Goal: Task Accomplishment & Management: Manage account settings

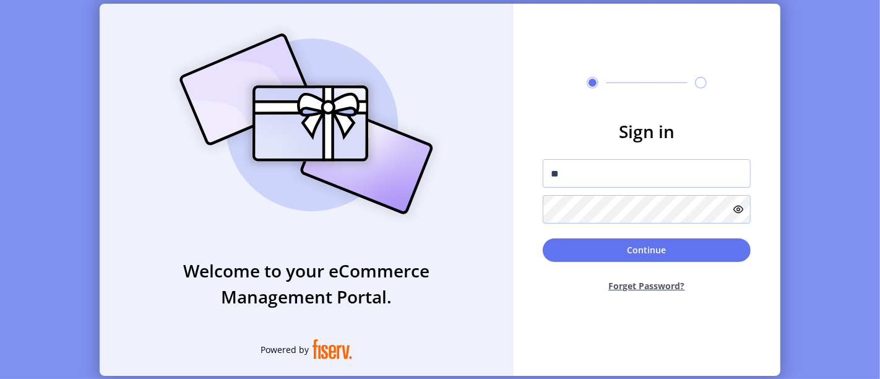
type input "*"
type input "**********"
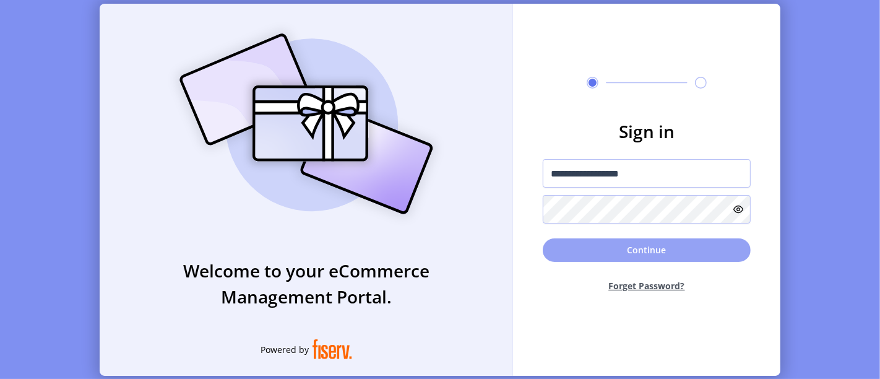
click at [564, 241] on button "Continue" at bounding box center [647, 250] width 208 height 24
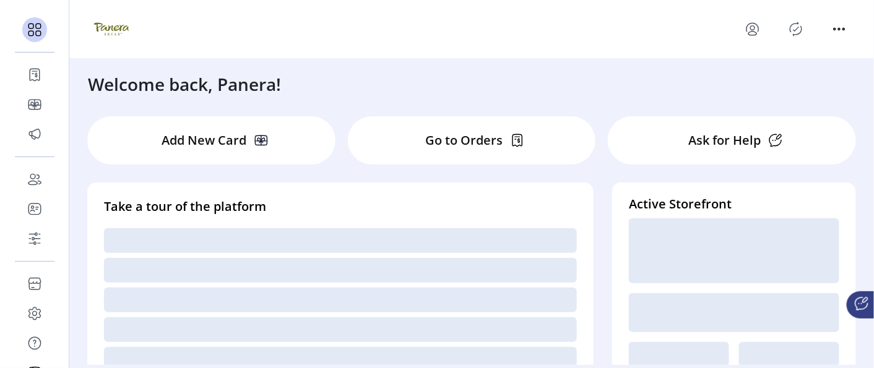
scroll to position [246, 0]
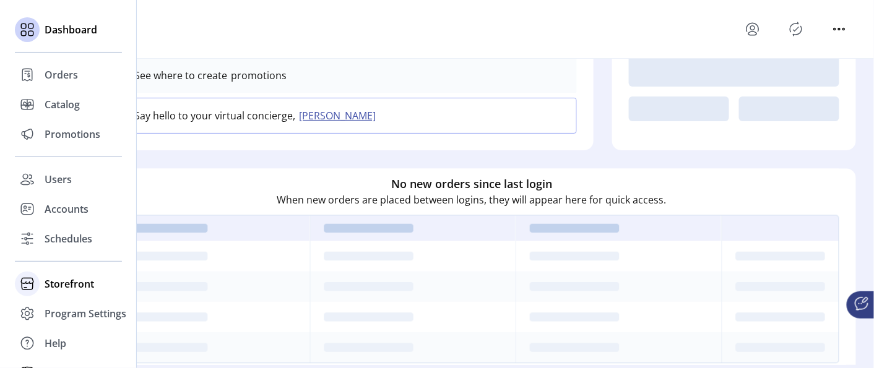
click at [50, 282] on span "Storefront" at bounding box center [70, 284] width 50 height 15
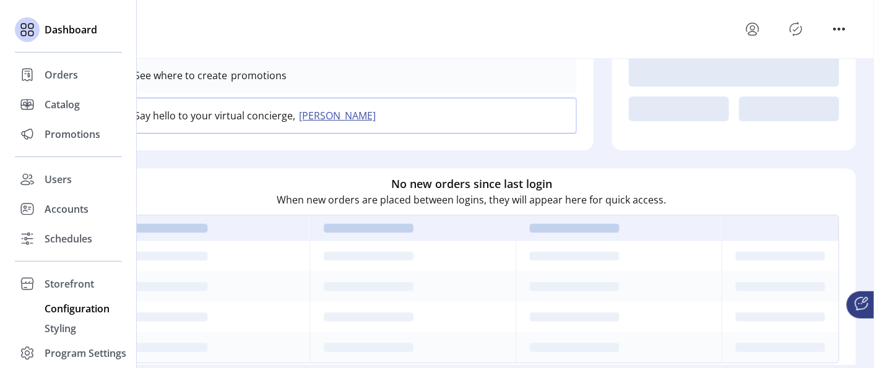
click at [63, 314] on span "Configuration" at bounding box center [77, 308] width 65 height 15
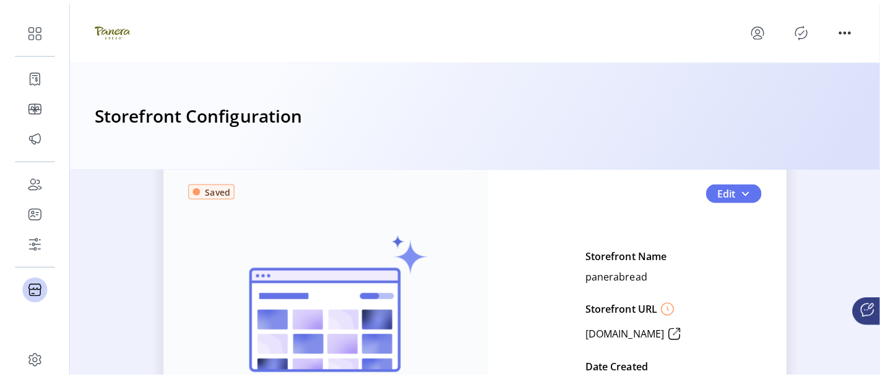
scroll to position [40, 0]
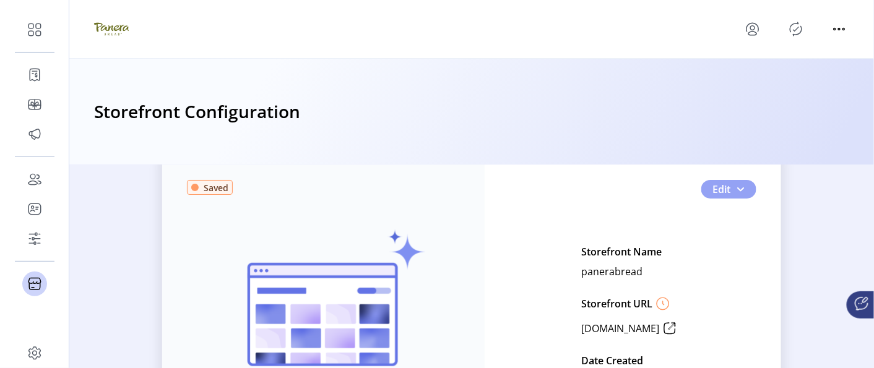
click at [731, 195] on button "Edit" at bounding box center [728, 189] width 55 height 19
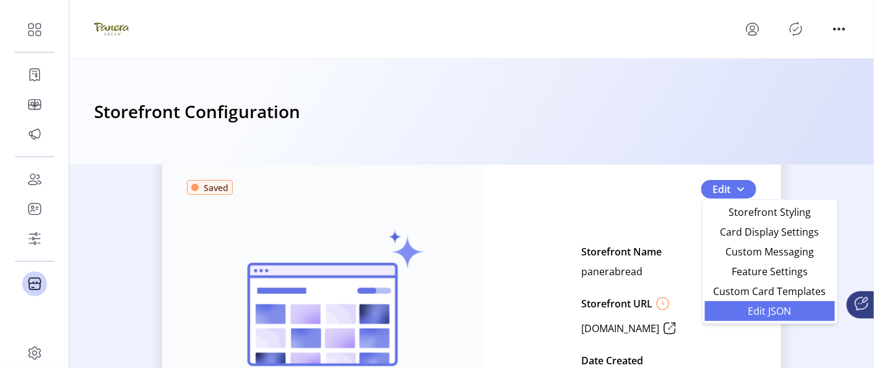
drag, startPoint x: 726, startPoint y: 323, endPoint x: 746, endPoint y: 315, distance: 21.4
click at [746, 315] on div "Storefront Styling Card Display Settings Custom Messaging Feature Settings Cust…" at bounding box center [770, 261] width 136 height 125
click at [746, 315] on span "Edit JSON" at bounding box center [769, 311] width 115 height 10
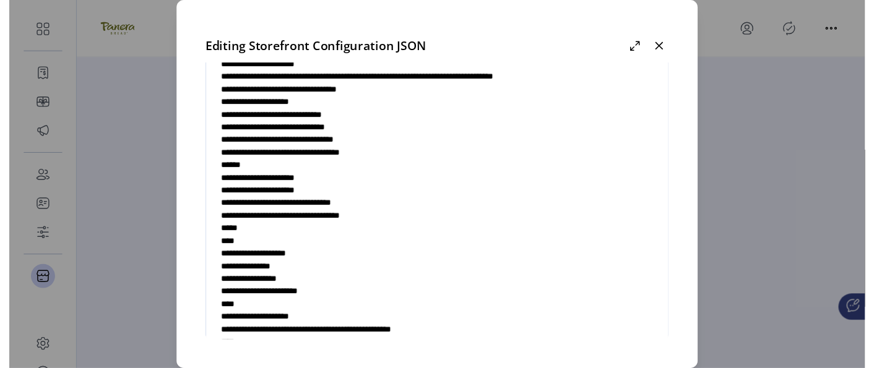
scroll to position [20, 0]
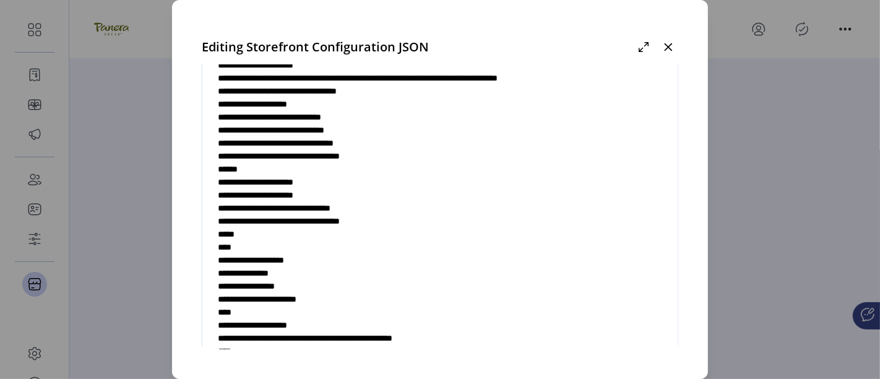
click at [288, 268] on textarea at bounding box center [439, 242] width 475 height 365
type textarea "**********"
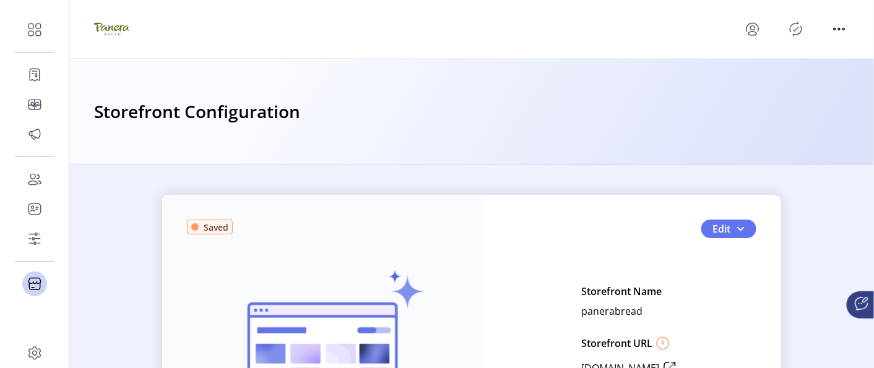
click at [799, 32] on icon "Publisher Panel" at bounding box center [796, 29] width 20 height 20
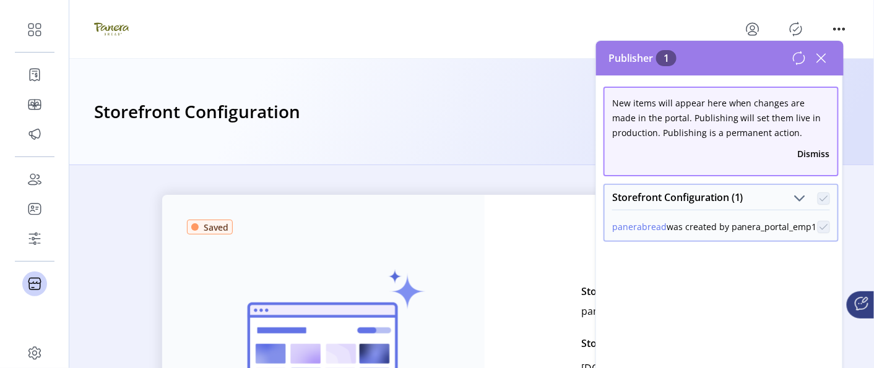
click at [429, 93] on div "Storefront Configuration" at bounding box center [471, 112] width 805 height 106
click at [656, 227] on button "panerabread" at bounding box center [639, 226] width 54 height 13
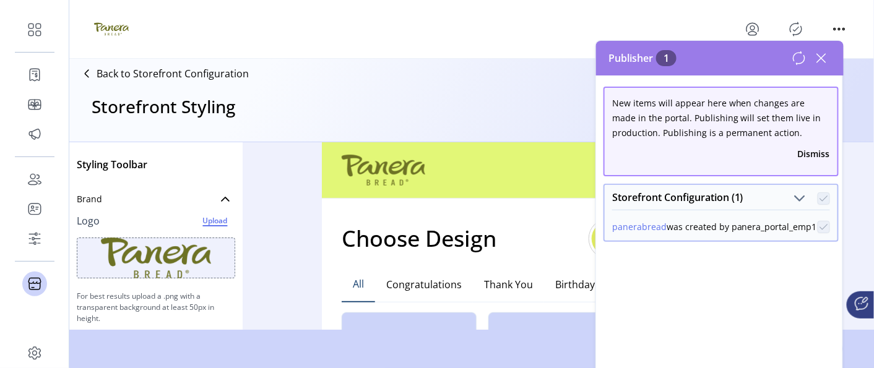
scroll to position [136, 0]
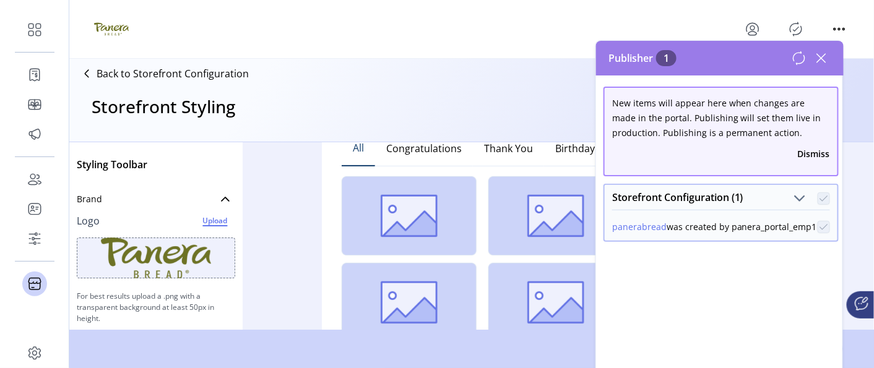
click at [826, 57] on icon at bounding box center [821, 58] width 9 height 9
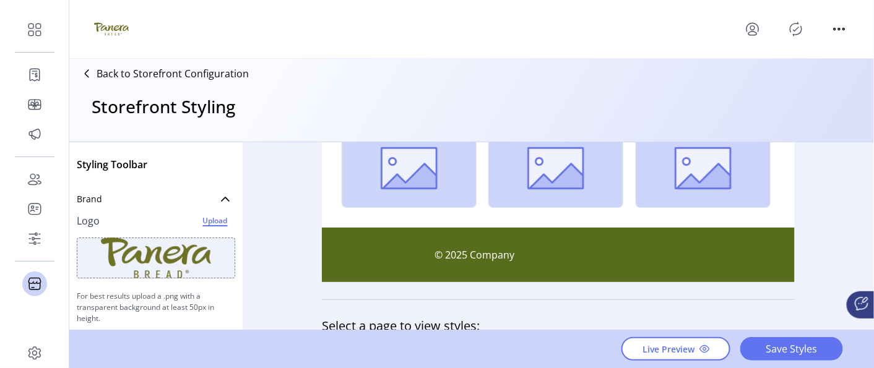
scroll to position [535, 0]
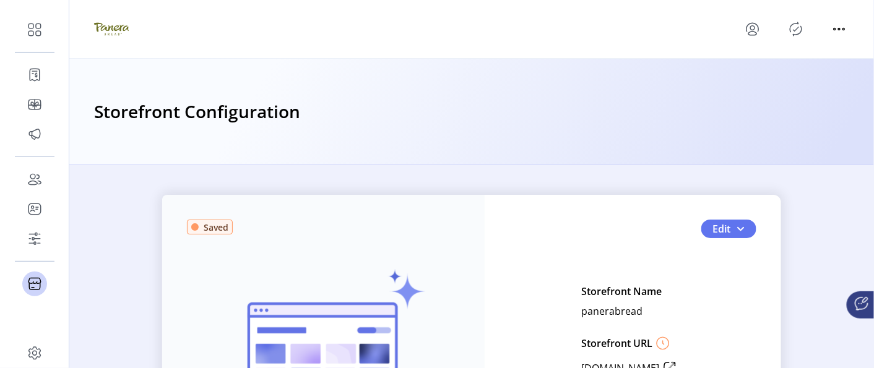
click at [580, 192] on div "Saved Your test storefront is ready! View Test Storefront Edit Storefront Name …" at bounding box center [471, 266] width 805 height 203
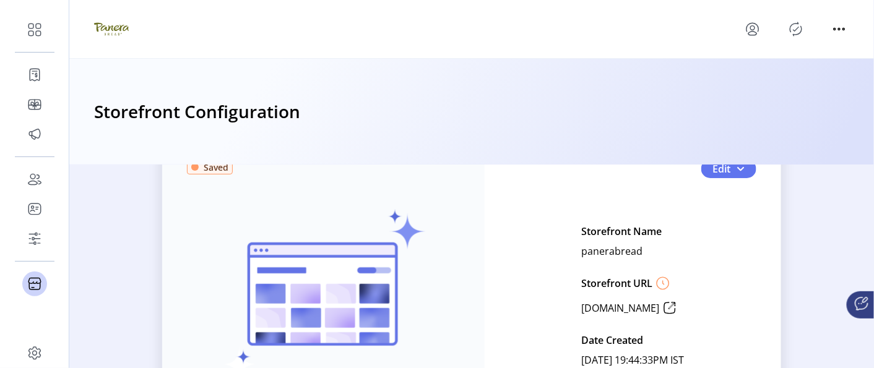
scroll to position [60, 0]
